Goal: Information Seeking & Learning: Understand process/instructions

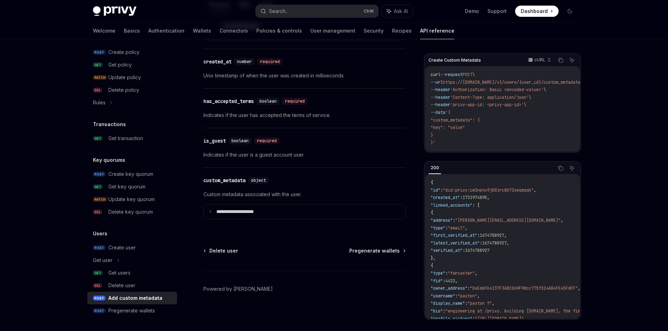
scroll to position [673, 0]
click at [209, 212] on icon at bounding box center [211, 211] width 4 height 4
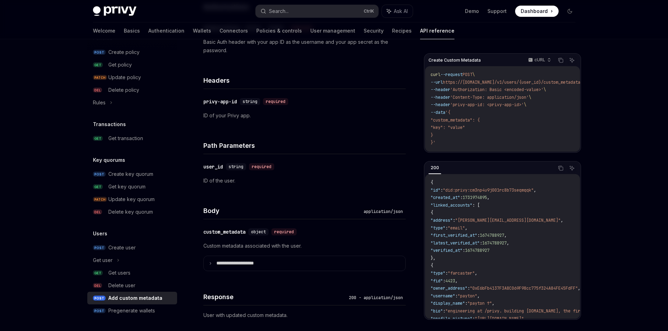
scroll to position [0, 0]
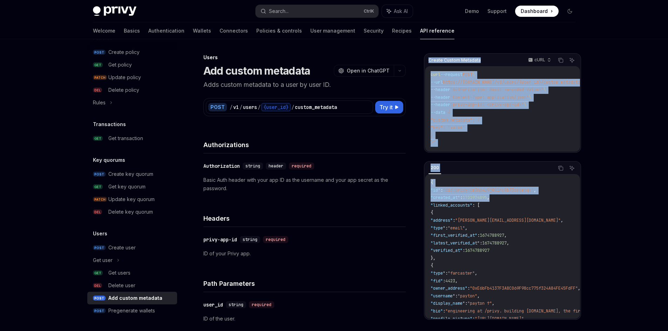
drag, startPoint x: 427, startPoint y: 55, endPoint x: 509, endPoint y: 199, distance: 166.2
click at [509, 199] on div "Create Custom Metadata cURL Copy Ask AI curl --request POST \ --url https://[DO…" at bounding box center [502, 186] width 157 height 267
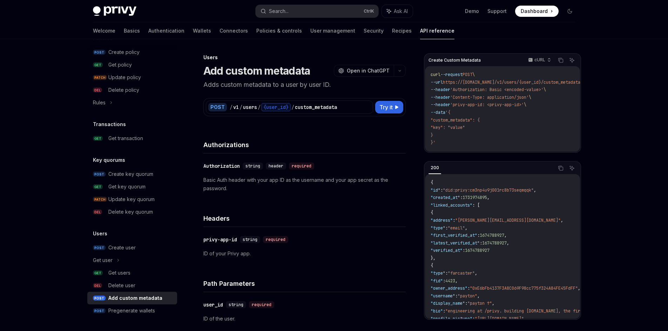
click at [395, 109] on icon at bounding box center [397, 107] width 4 height 4
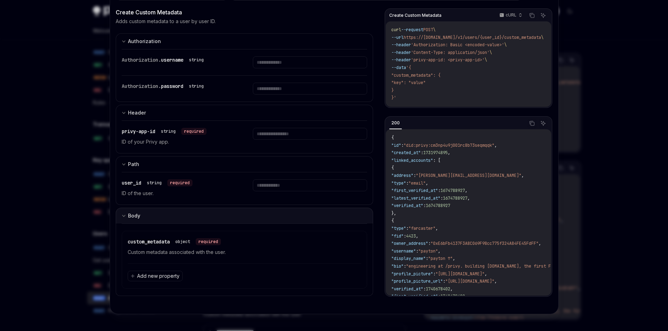
scroll to position [70, 0]
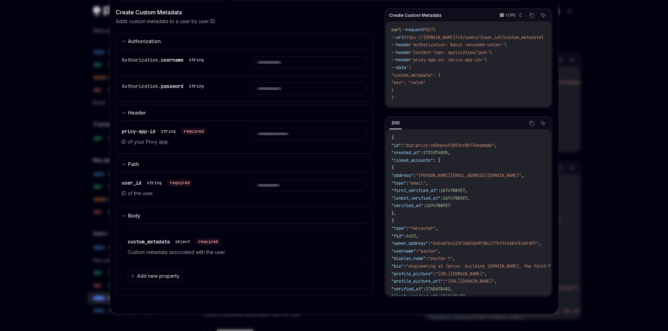
click at [42, 238] on div at bounding box center [334, 165] width 668 height 331
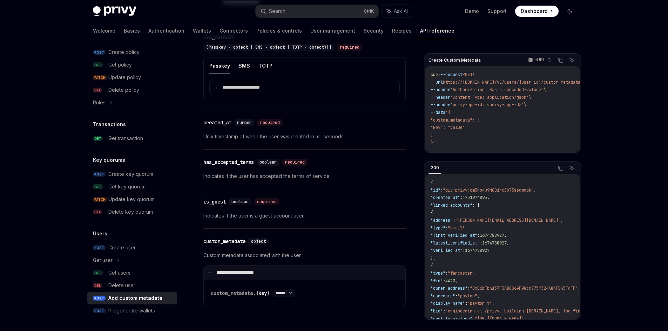
scroll to position [594, 0]
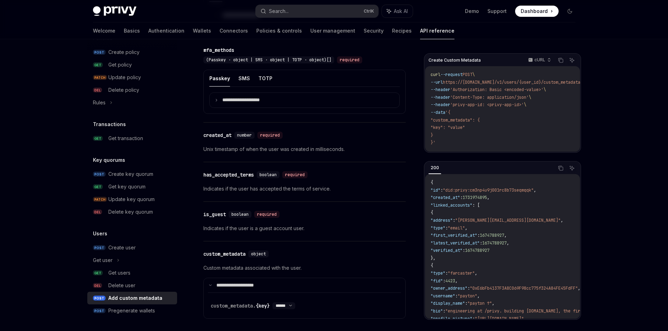
click at [135, 296] on div "Add custom metadata" at bounding box center [135, 298] width 54 height 8
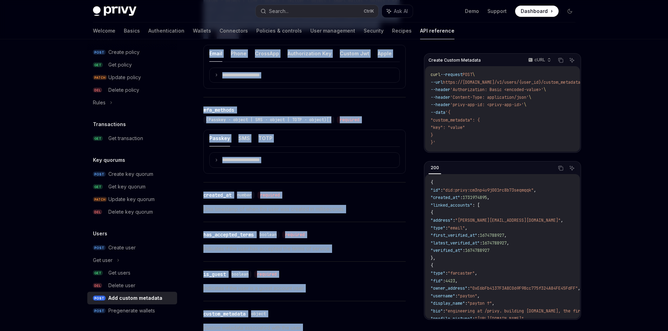
scroll to position [699, 0]
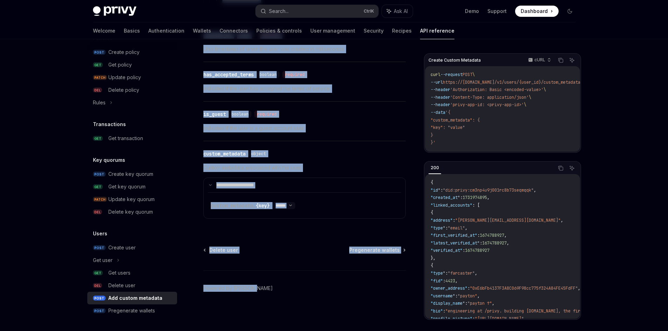
drag, startPoint x: 198, startPoint y: 54, endPoint x: 466, endPoint y: 347, distance: 397.5
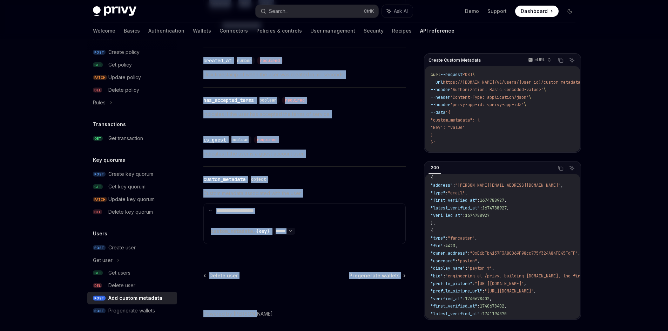
scroll to position [594, 0]
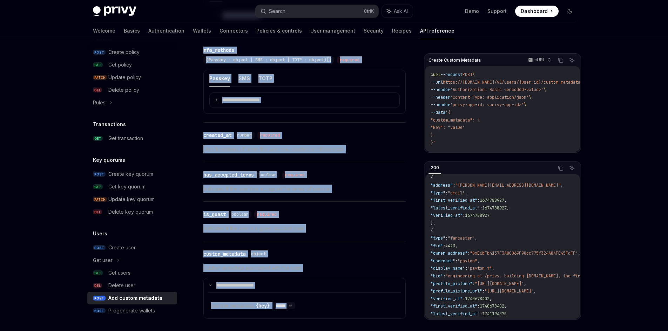
click at [343, 233] on p "Indicates if the user is a guest account user." at bounding box center [304, 228] width 202 height 8
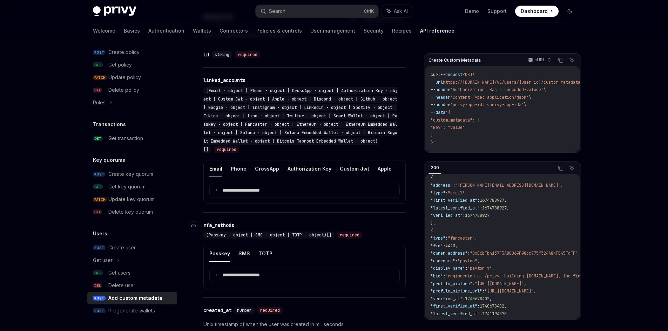
scroll to position [384, 0]
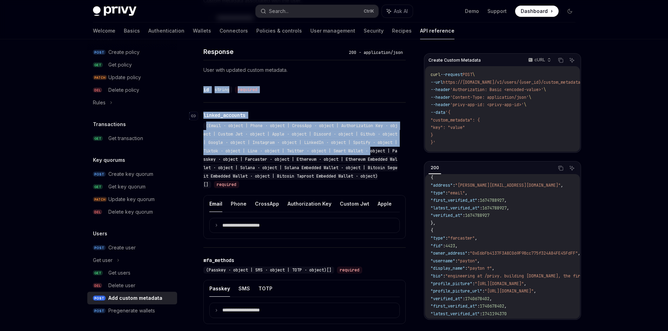
drag, startPoint x: 199, startPoint y: 102, endPoint x: 397, endPoint y: 151, distance: 203.0
click at [397, 150] on div "Users Add custom metadata OpenAI Open in ChatGPT Adds custom metadata to a user…" at bounding box center [238, 143] width 337 height 946
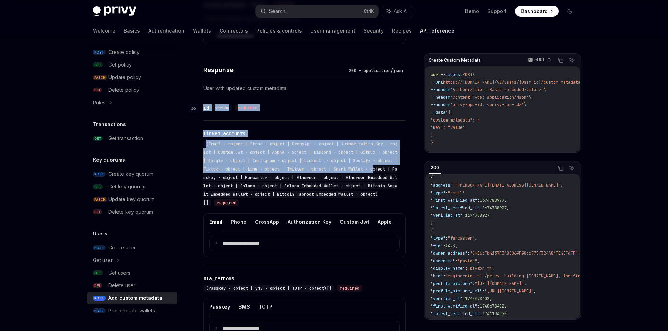
scroll to position [348, 0]
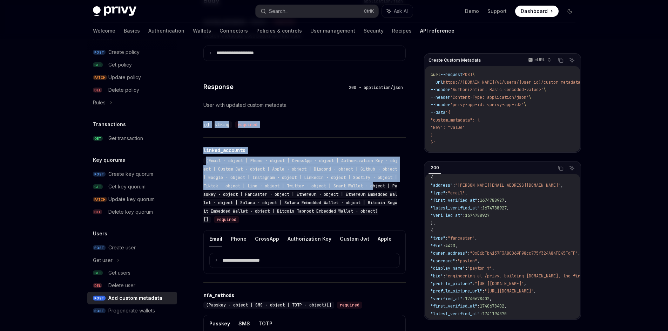
click at [269, 135] on div "​ id string required" at bounding box center [304, 124] width 202 height 25
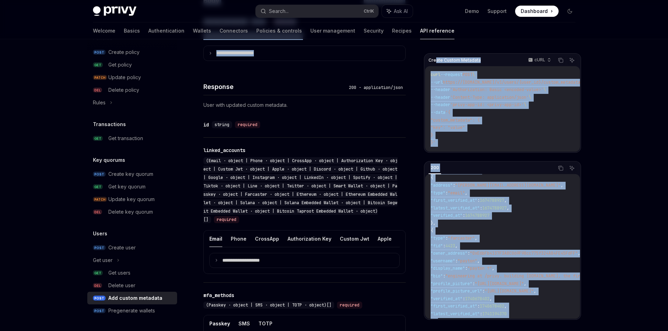
drag, startPoint x: 423, startPoint y: 55, endPoint x: 431, endPoint y: 126, distance: 71.3
click at [435, 58] on div "Create Custom Metadata cURL Copy Ask AI curl --request POST \ --url https://[DO…" at bounding box center [334, 171] width 494 height 960
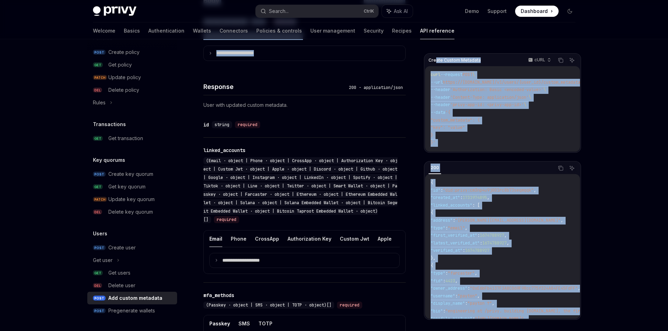
copy div "ate Custom Metadata cURL Copy Ask AI curl --request POST \ --url https://api.pr…"
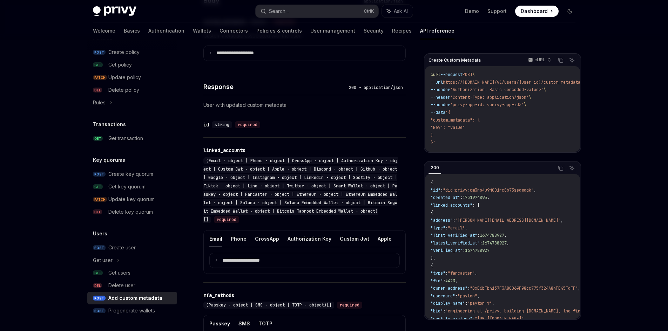
click at [352, 95] on div "Response 200 - application/json" at bounding box center [304, 82] width 202 height 26
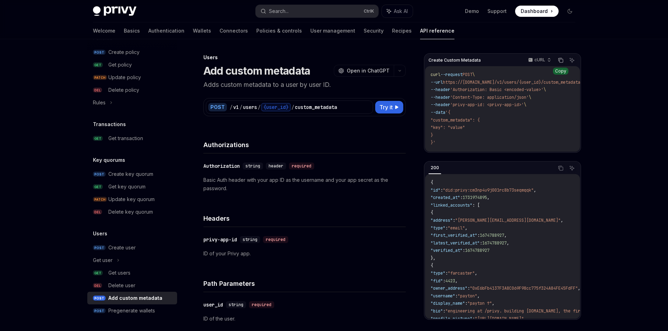
click at [562, 62] on icon "Copy the contents from the code block" at bounding box center [561, 60] width 6 height 6
drag, startPoint x: 475, startPoint y: 85, endPoint x: 512, endPoint y: 133, distance: 60.2
click at [515, 133] on code "curl --request POST \ --url https://api.privy.io/v1/users/{user_id}/custom_meta…" at bounding box center [515, 109] width 169 height 76
click at [487, 140] on code "curl --request POST \ --url https://api.privy.io/v1/users/{user_id}/custom_meta…" at bounding box center [515, 109] width 169 height 76
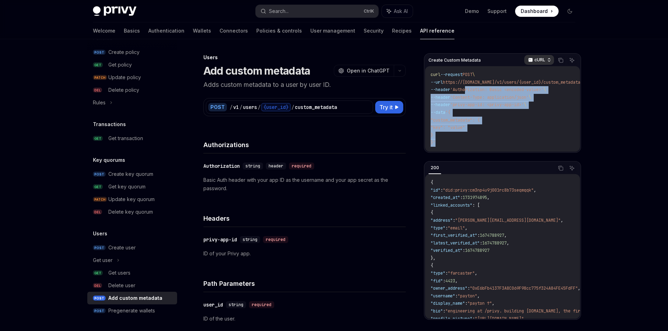
drag, startPoint x: 456, startPoint y: 145, endPoint x: 541, endPoint y: 61, distance: 120.0
click at [477, 88] on code "curl --request POST \ --url https://api.privy.io/v1/users/{user_id}/custom_meta…" at bounding box center [515, 109] width 169 height 76
click at [561, 60] on icon "Copy the contents from the code block" at bounding box center [561, 60] width 6 height 6
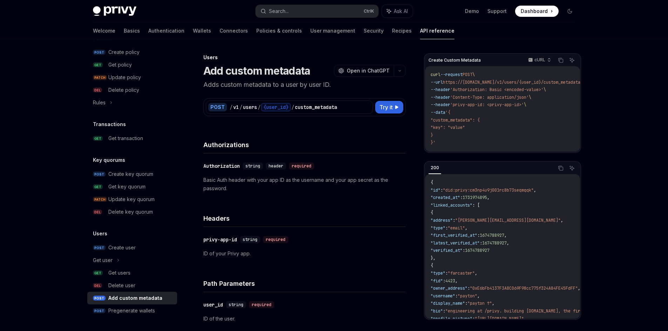
click at [428, 170] on div "200 Copy Ask AI" at bounding box center [502, 168] width 155 height 12
click at [433, 169] on div "200" at bounding box center [434, 168] width 13 height 8
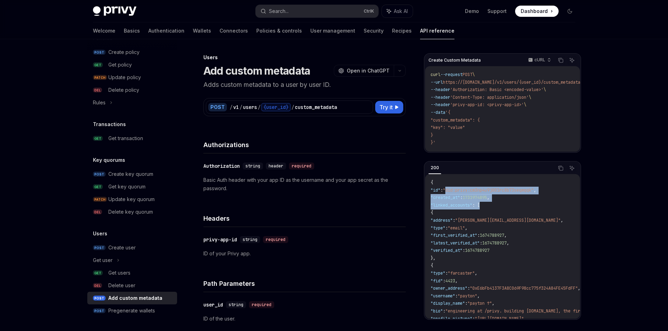
drag, startPoint x: 452, startPoint y: 190, endPoint x: 511, endPoint y: 212, distance: 63.6
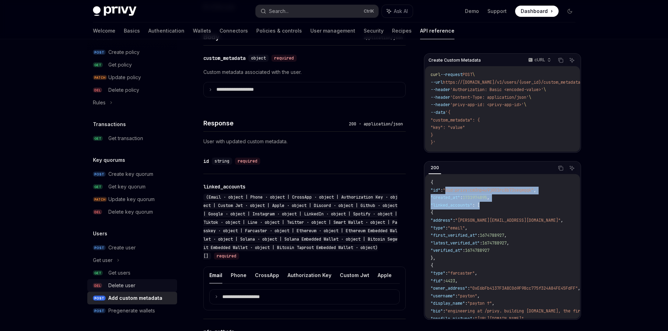
scroll to position [316, 0]
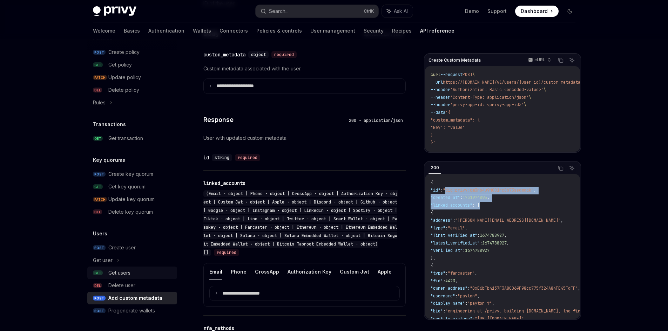
click at [129, 272] on div "Get users" at bounding box center [119, 273] width 22 height 8
type textarea "*"
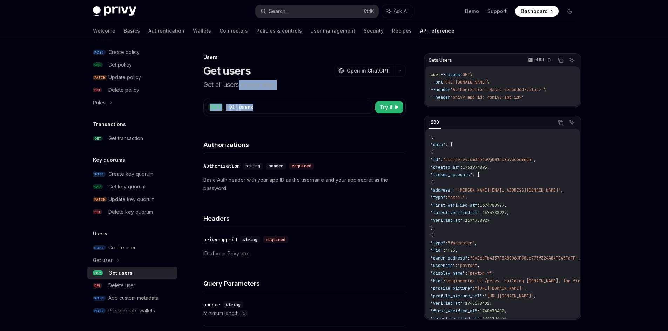
drag, startPoint x: 239, startPoint y: 83, endPoint x: 297, endPoint y: 90, distance: 58.3
click at [295, 90] on div "Users Get users OpenAI Open in ChatGPT Get all users in your app. OpenAI Open i…" at bounding box center [238, 320] width 337 height 534
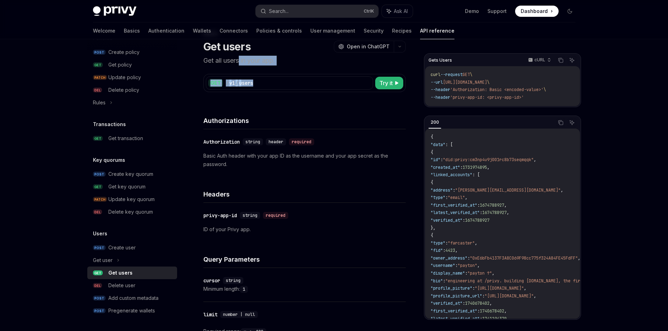
scroll to position [35, 0]
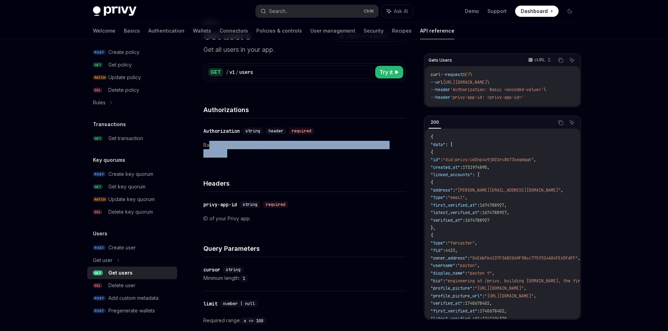
drag, startPoint x: 230, startPoint y: 145, endPoint x: 346, endPoint y: 153, distance: 115.6
click at [337, 150] on p "Basic Auth header with your app ID as the username and your app secret as the p…" at bounding box center [304, 149] width 202 height 17
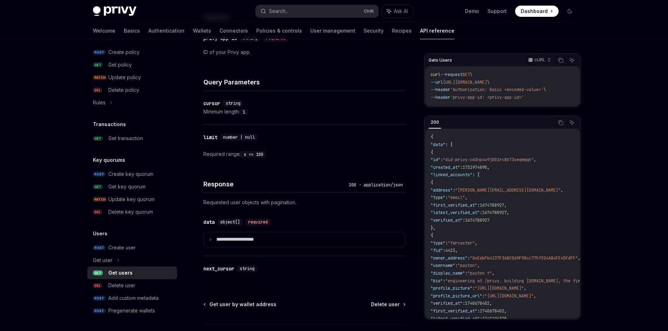
scroll to position [256, 0]
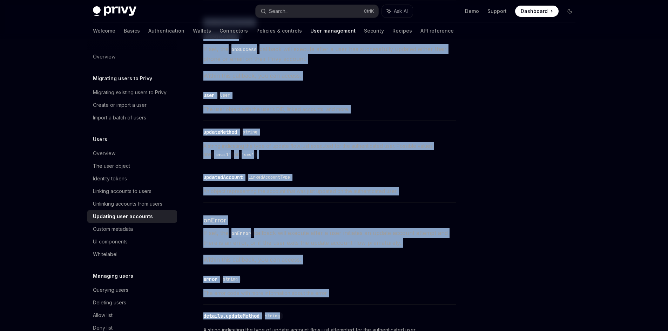
scroll to position [978, 0]
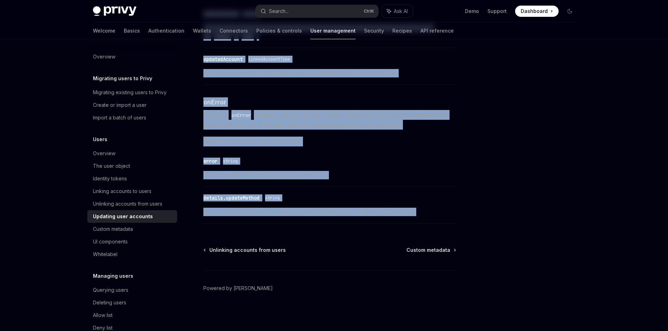
drag, startPoint x: 198, startPoint y: 137, endPoint x: 422, endPoint y: 217, distance: 237.1
copy div "Lo ipsumd sitam co adipis elits doeiu, tem inc utl etd magnaaLiqua enimad mini …"
click at [393, 207] on div "​ details.updateMethod string A string indicating the type of update account fl…" at bounding box center [329, 206] width 253 height 33
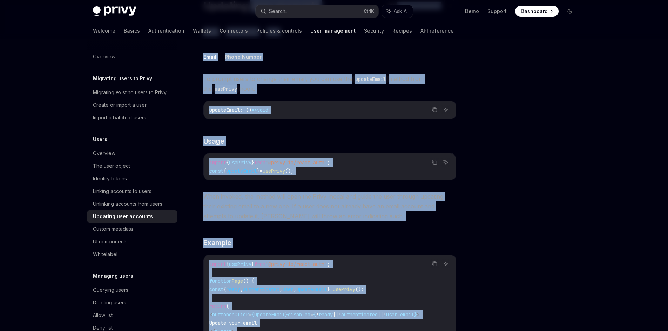
scroll to position [0, 0]
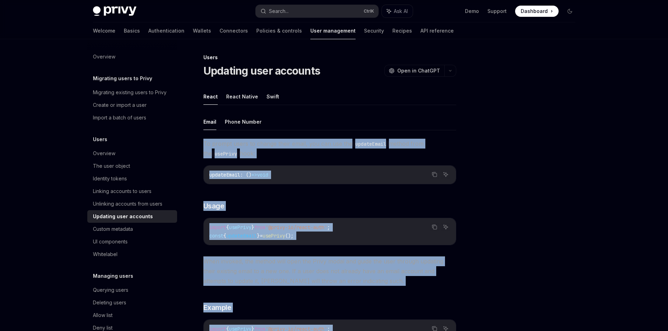
drag, startPoint x: 442, startPoint y: 218, endPoint x: 204, endPoint y: 140, distance: 250.9
copy div "Lo ipsumd sitam co adipis elits doeiu, tem inc utl etd magnaaLiqua enimad mini …"
